Goal: Check status: Check status

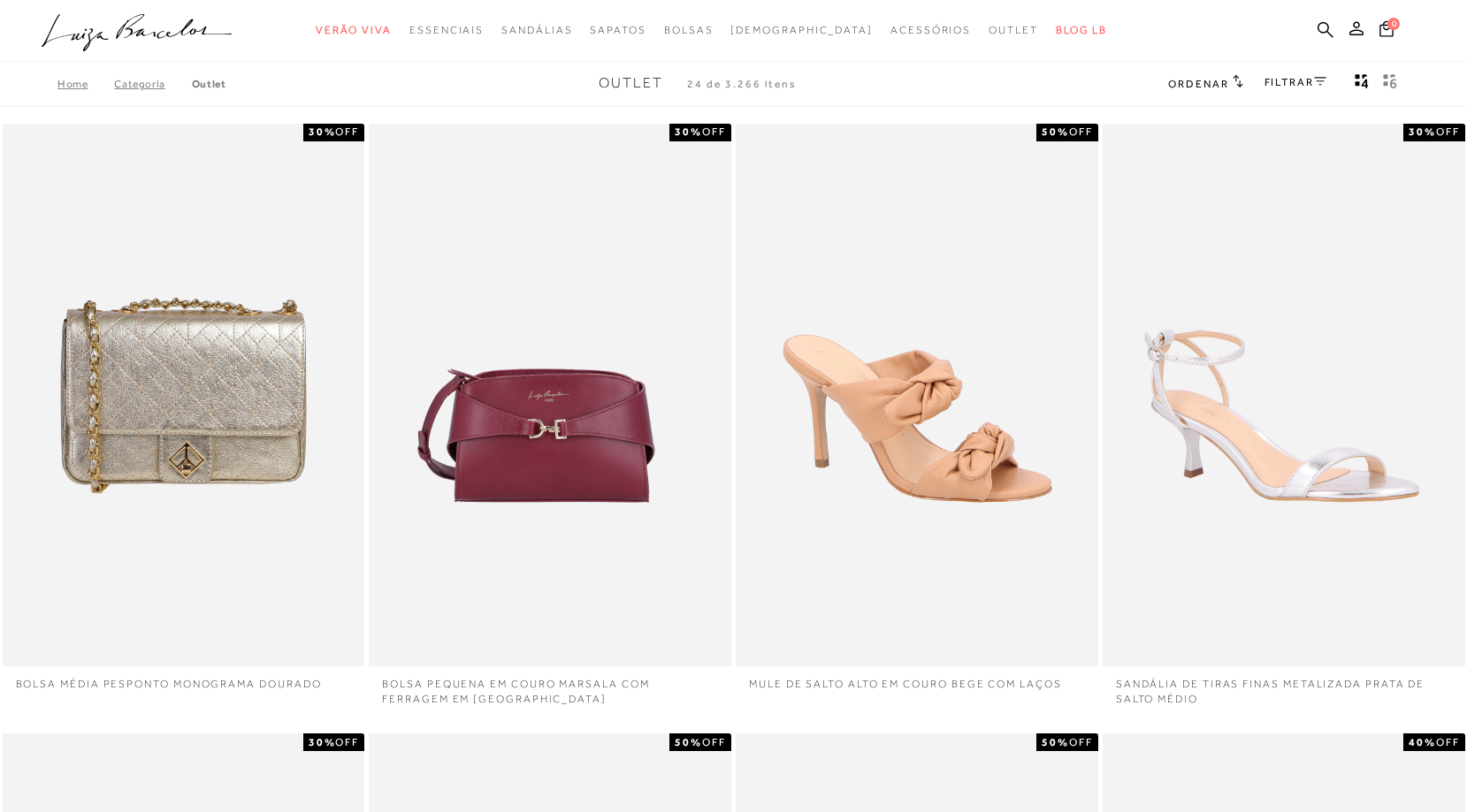
click at [1352, 36] on ul ".a{fill-rule:evenodd;} Verão Viva Em alta Favoritos das Influenciadoras Apostas…" at bounding box center [719, 30] width 1357 height 33
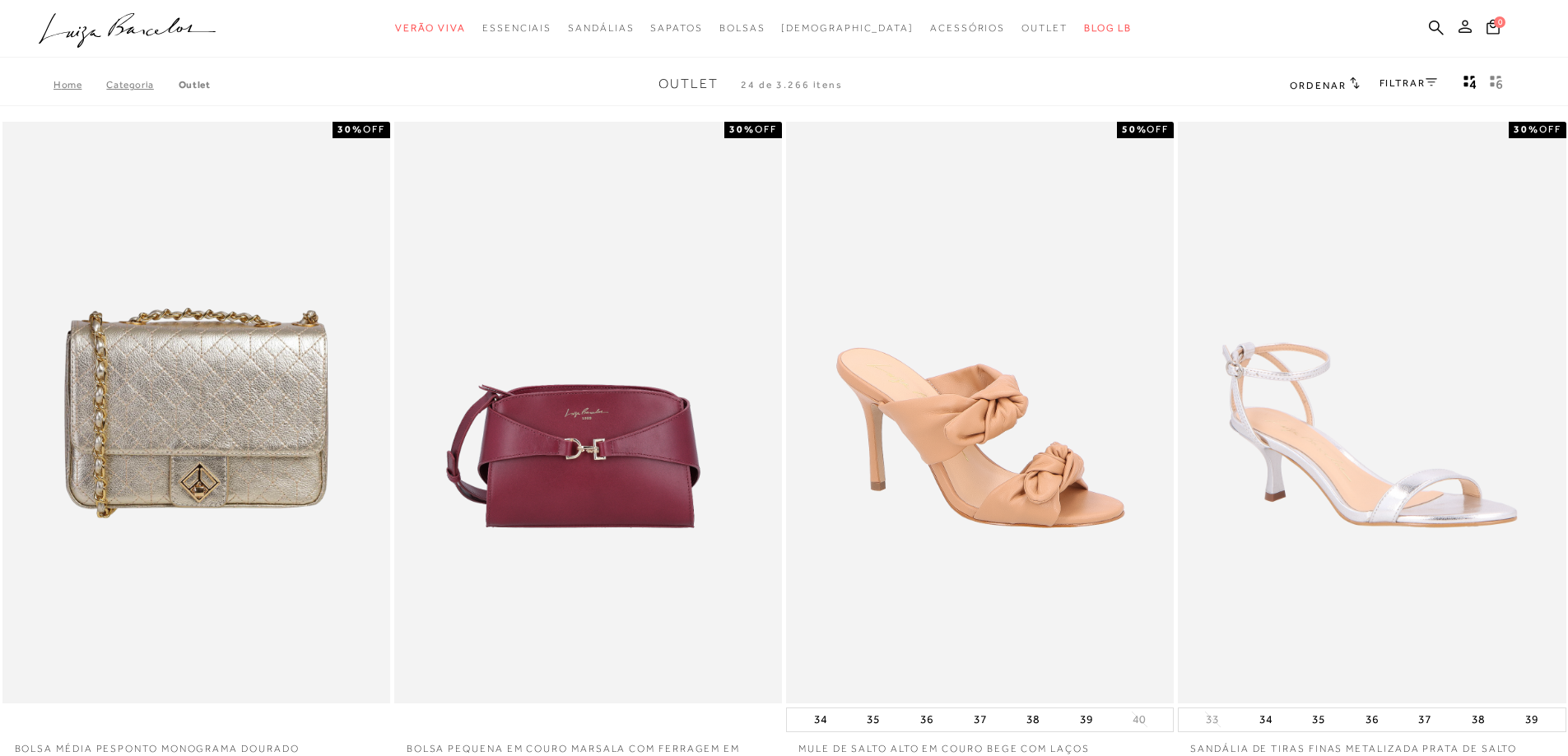
click at [1365, 33] on button at bounding box center [1465, 29] width 23 height 21
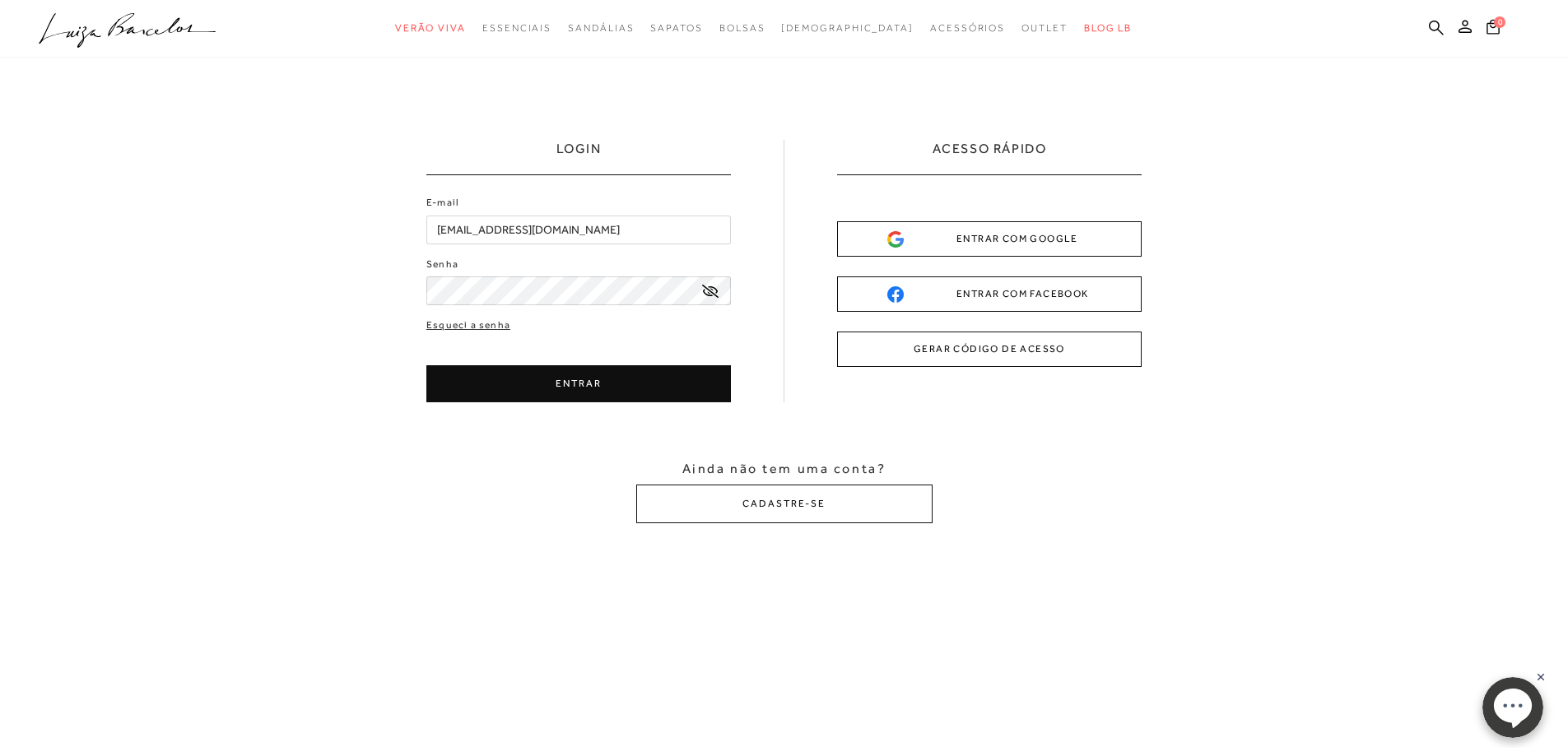
click at [604, 382] on button "ENTRAR" at bounding box center [579, 383] width 305 height 37
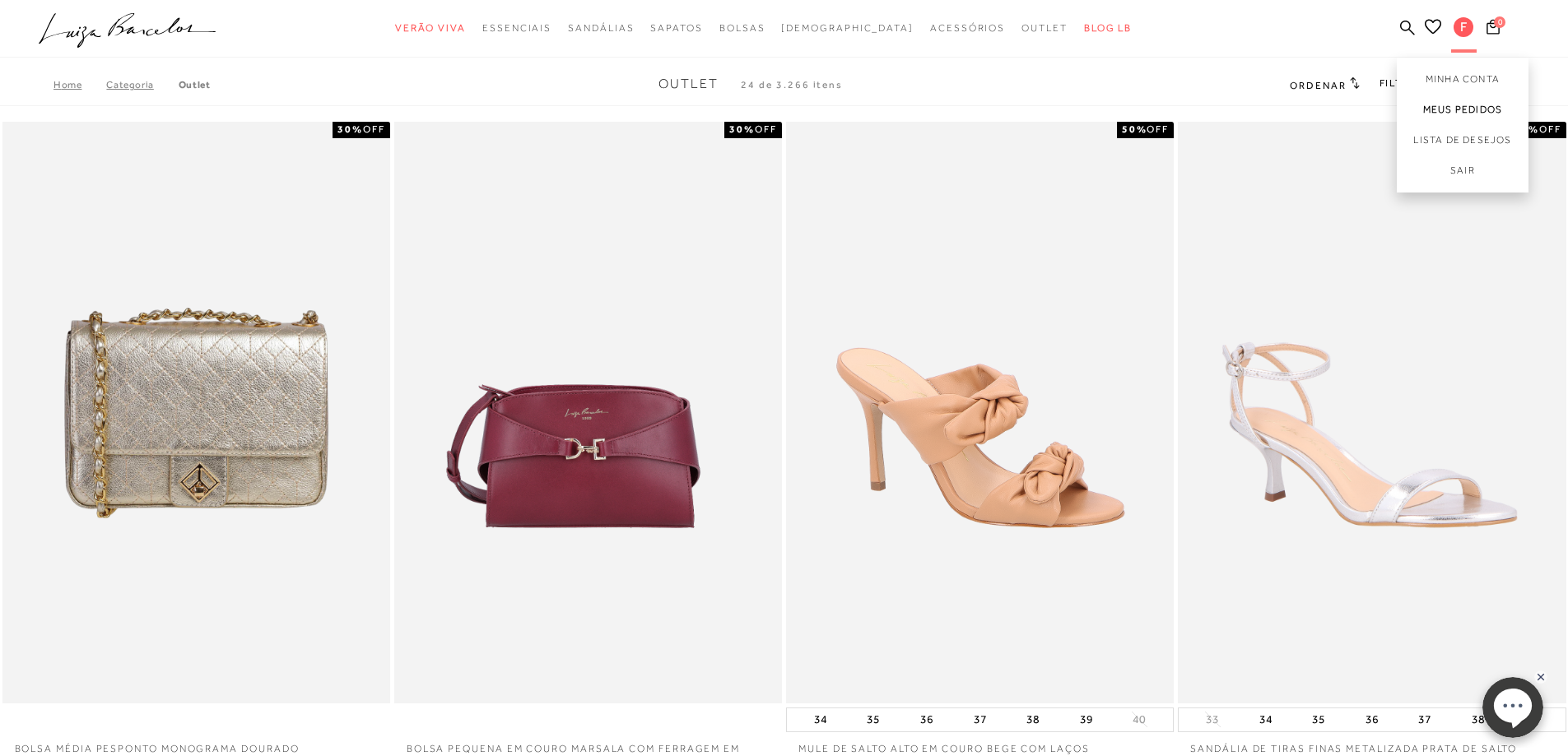
click at [1365, 105] on link "Meus Pedidos" at bounding box center [1462, 109] width 131 height 31
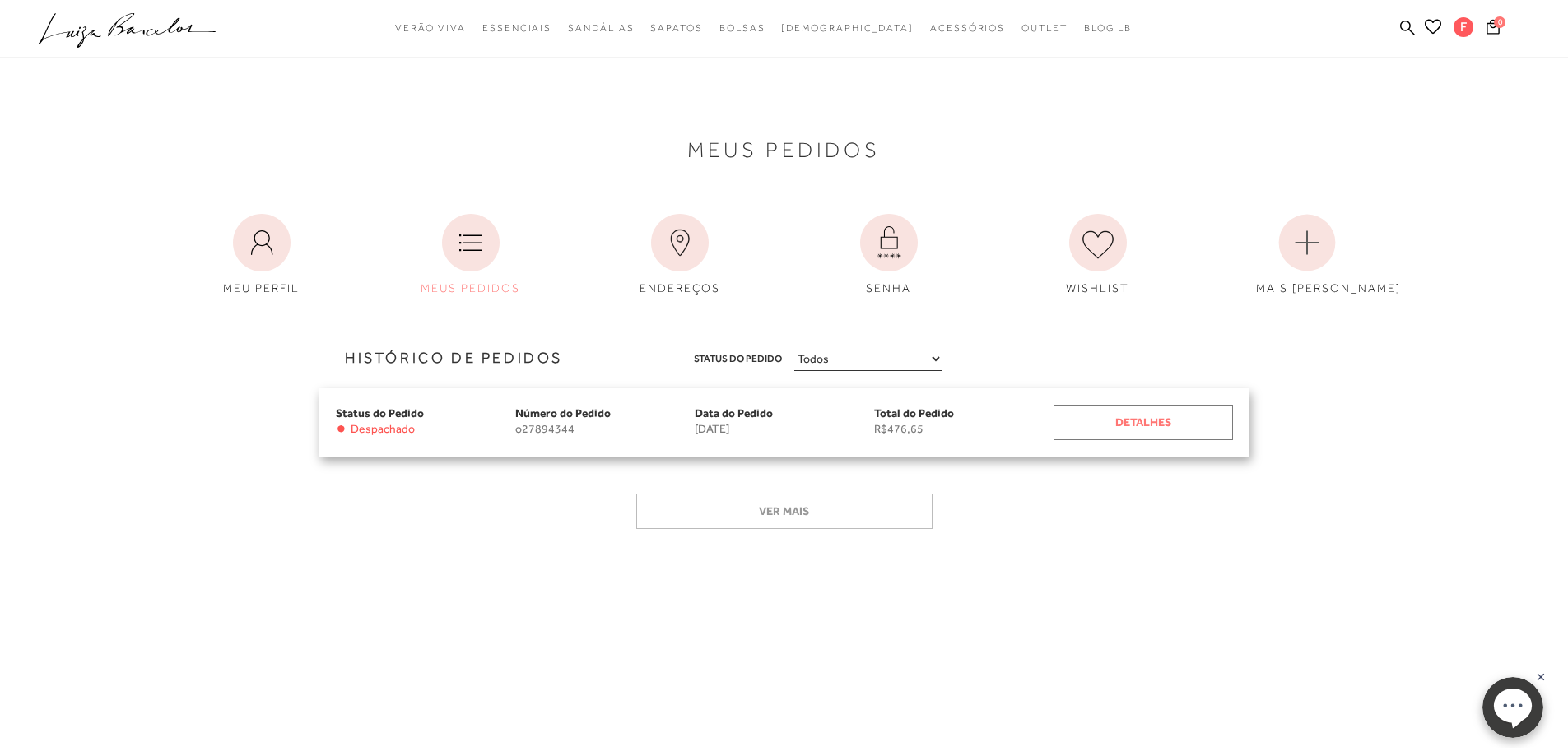
click at [1187, 430] on div "Detalhes" at bounding box center [1143, 423] width 179 height 35
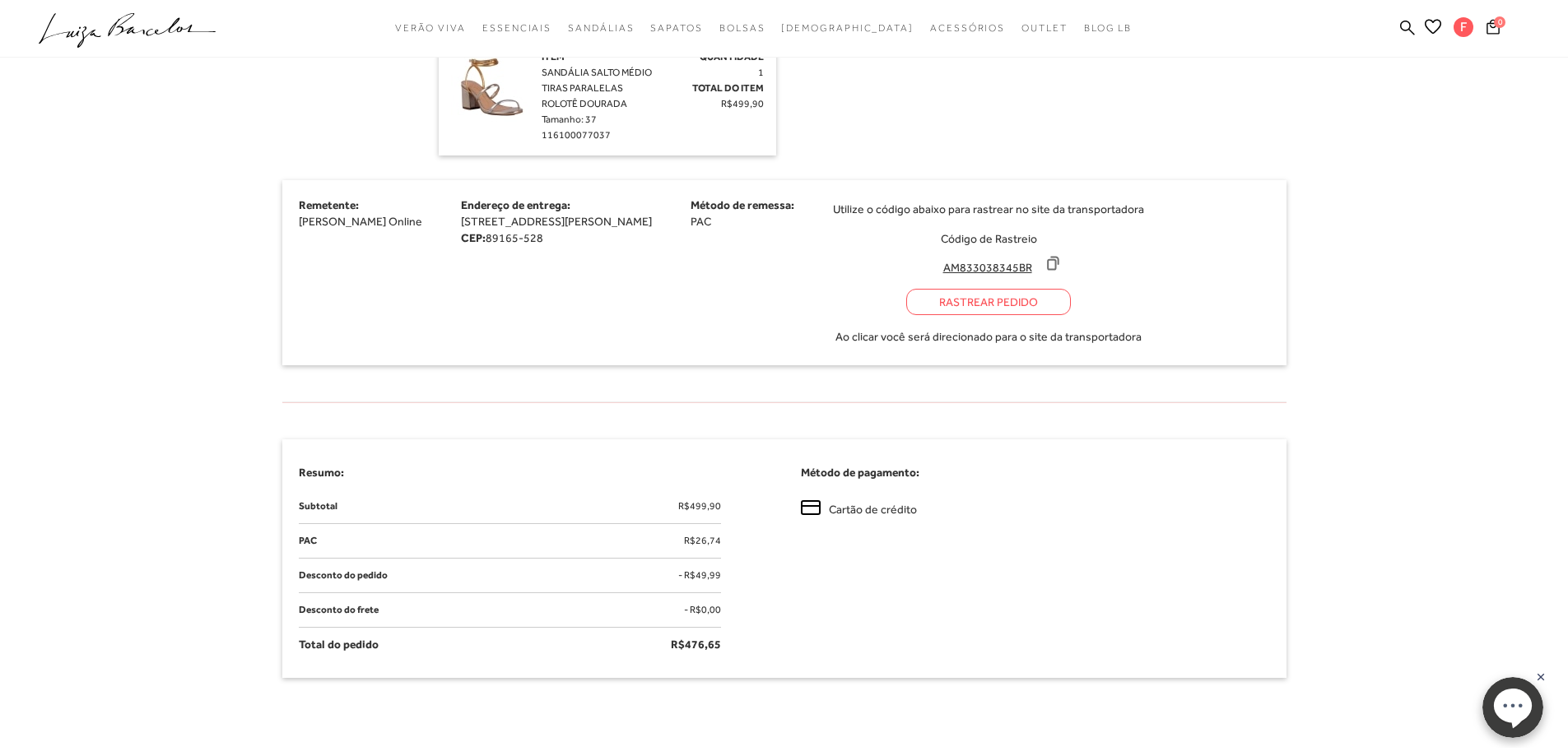
scroll to position [576, 0]
click at [1071, 307] on div "Rastrear Pedido" at bounding box center [988, 301] width 165 height 26
click at [1058, 264] on icon at bounding box center [1053, 262] width 11 height 12
